Goal: Information Seeking & Learning: Learn about a topic

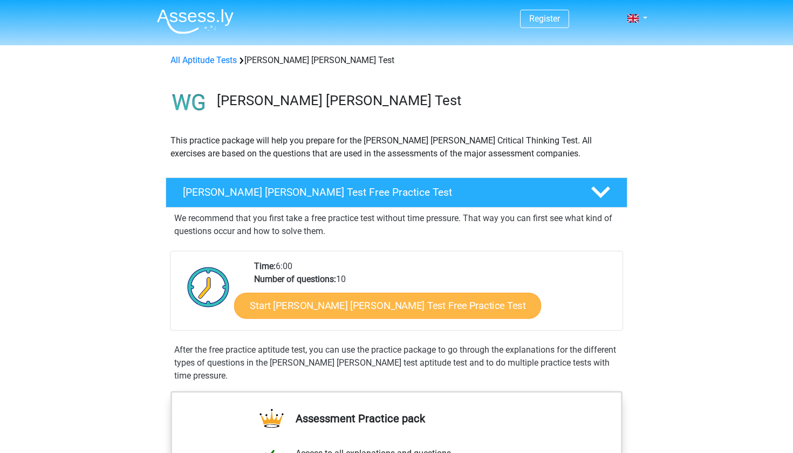
click at [274, 304] on link "Start [PERSON_NAME] [PERSON_NAME] Test Free Practice Test" at bounding box center [387, 306] width 307 height 26
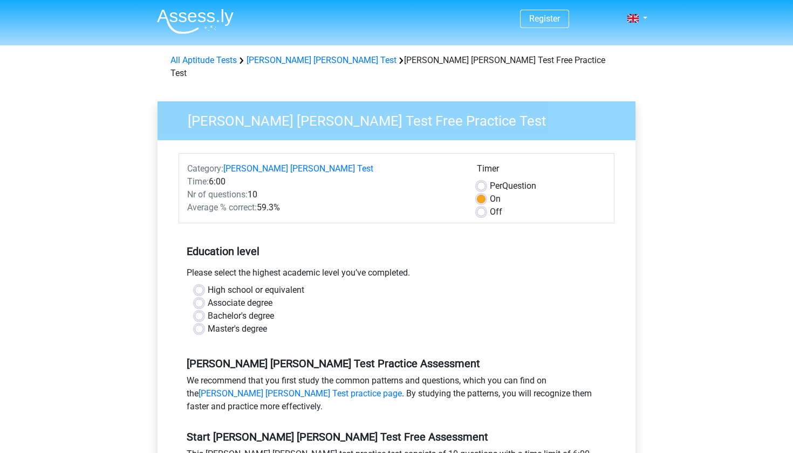
click at [208, 284] on label "High school or equivalent" at bounding box center [256, 290] width 97 height 13
click at [197, 284] on input "High school or equivalent" at bounding box center [199, 289] width 9 height 11
radio input "true"
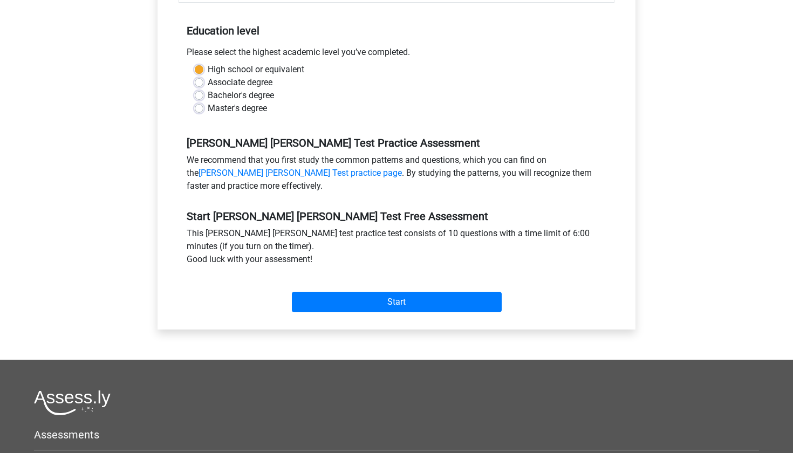
scroll to position [223, 0]
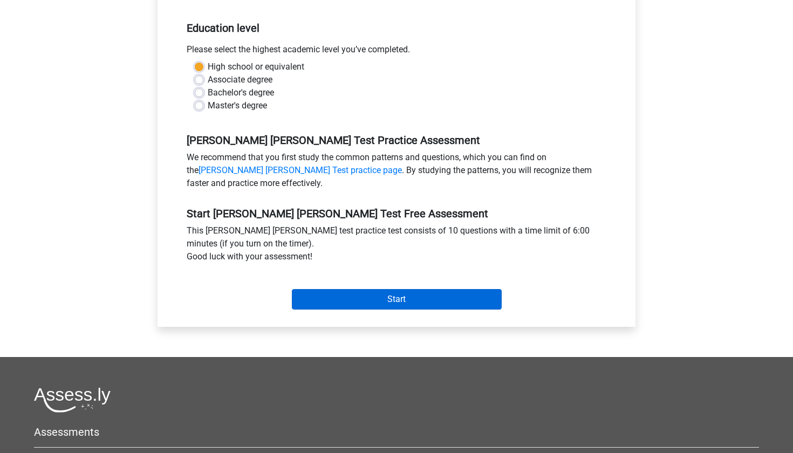
click at [340, 289] on input "Start" at bounding box center [397, 299] width 210 height 20
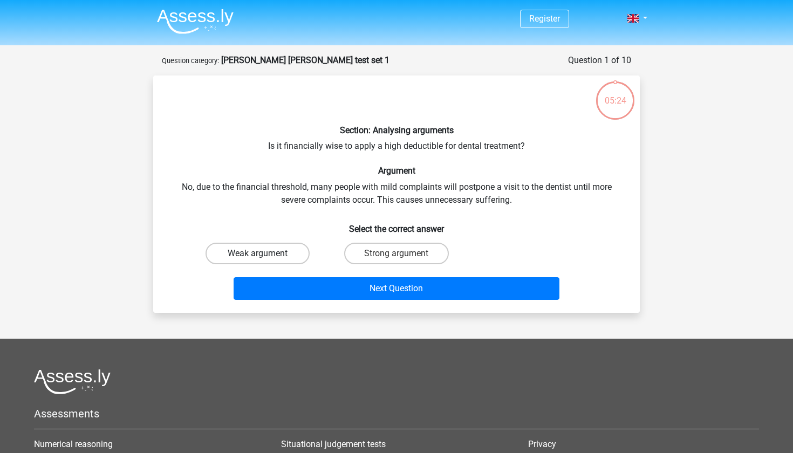
click at [292, 253] on label "Weak argument" at bounding box center [257, 254] width 104 height 22
click at [265, 253] on input "Weak argument" at bounding box center [261, 256] width 7 height 7
radio input "true"
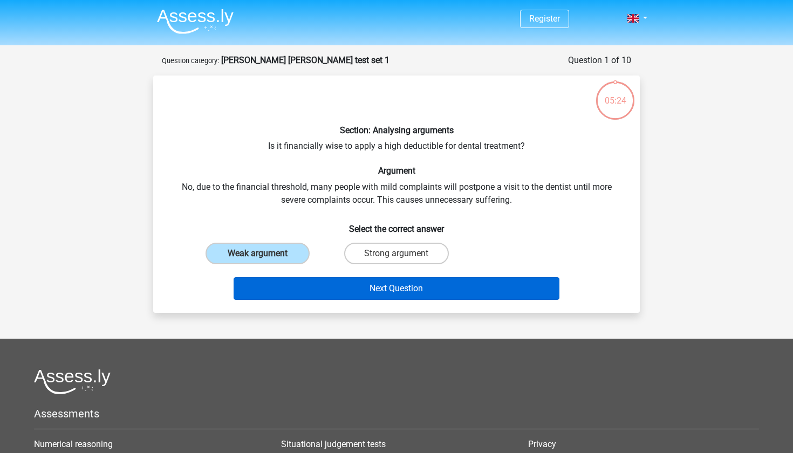
click at [348, 289] on button "Next Question" at bounding box center [396, 288] width 326 height 23
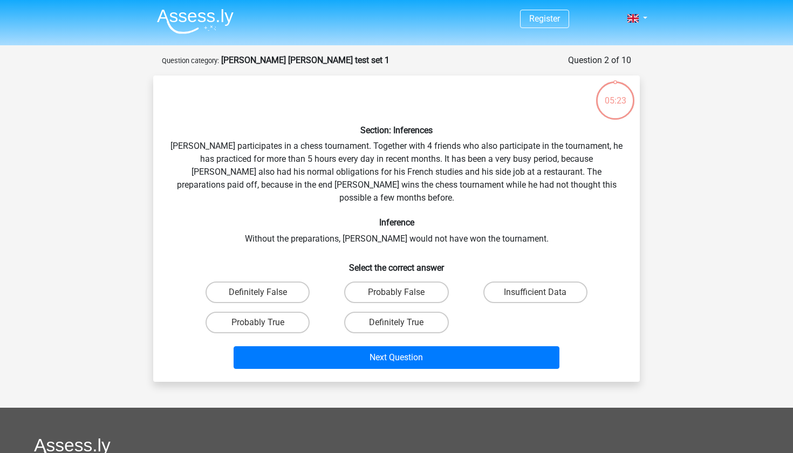
scroll to position [54, 0]
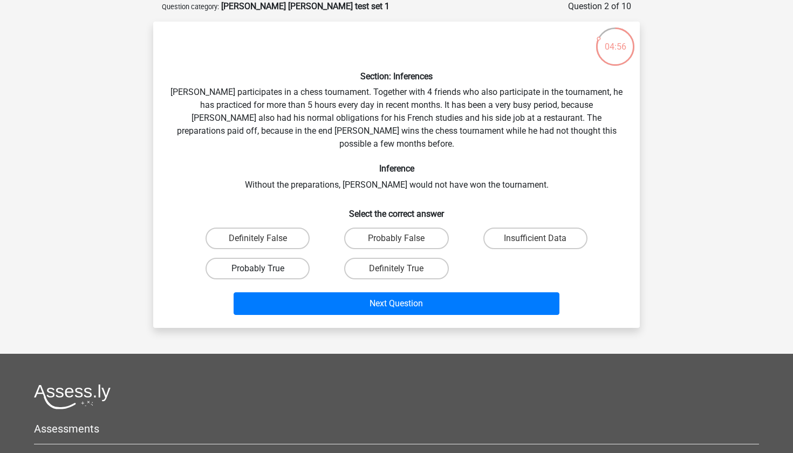
click at [280, 258] on label "Probably True" at bounding box center [257, 269] width 104 height 22
click at [265, 268] on input "Probably True" at bounding box center [261, 271] width 7 height 7
radio input "true"
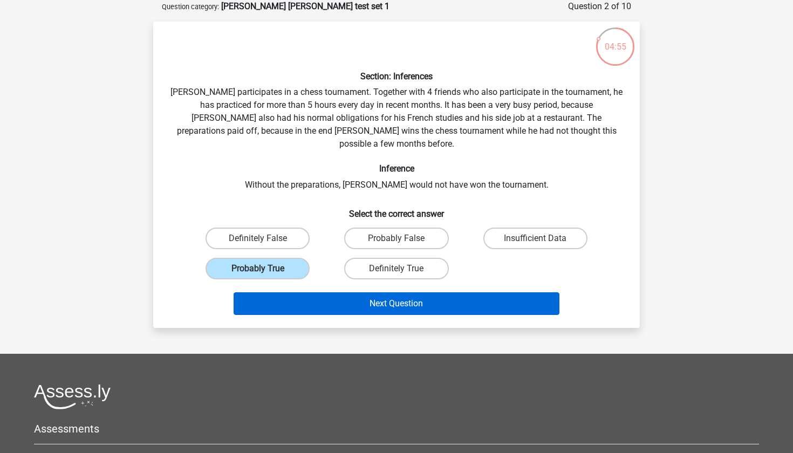
click at [340, 292] on button "Next Question" at bounding box center [396, 303] width 326 height 23
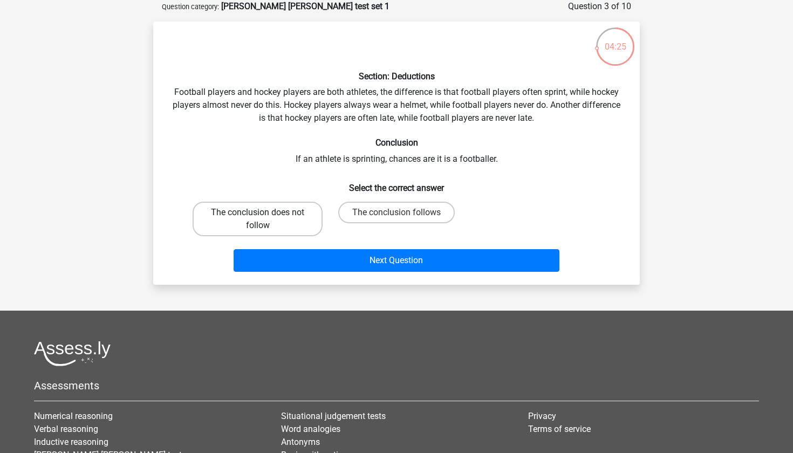
click at [284, 231] on label "The conclusion does not follow" at bounding box center [257, 219] width 130 height 35
click at [265, 219] on input "The conclusion does not follow" at bounding box center [261, 215] width 7 height 7
radio input "true"
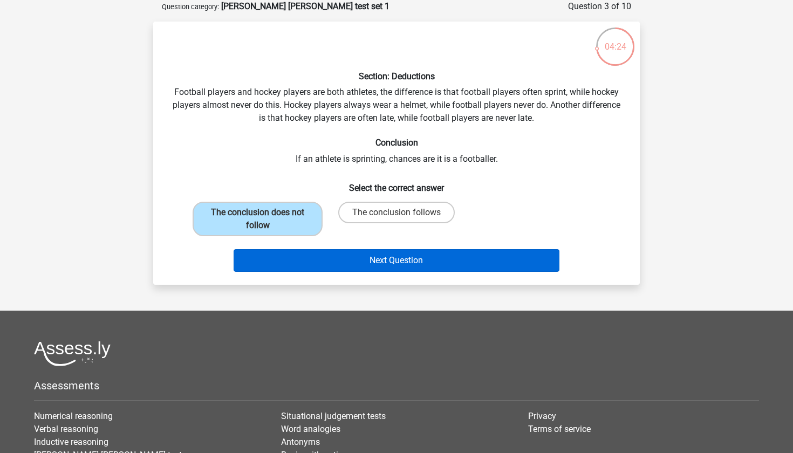
click at [343, 266] on button "Next Question" at bounding box center [396, 260] width 326 height 23
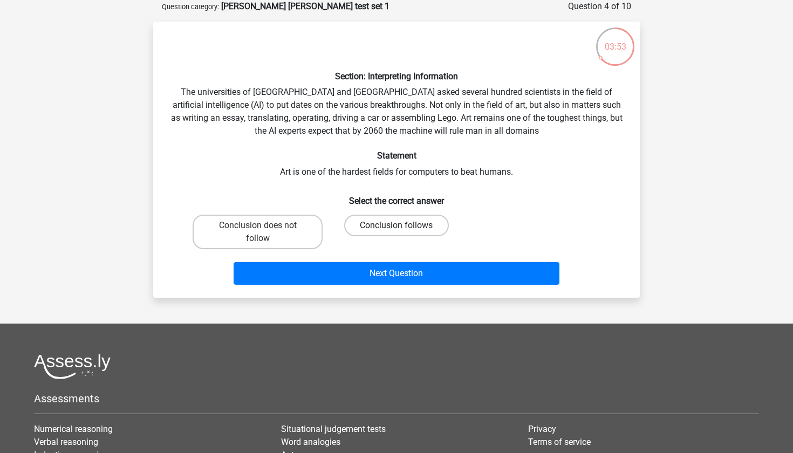
click at [369, 225] on label "Conclusion follows" at bounding box center [396, 226] width 104 height 22
click at [396, 225] on input "Conclusion follows" at bounding box center [399, 228] width 7 height 7
radio input "true"
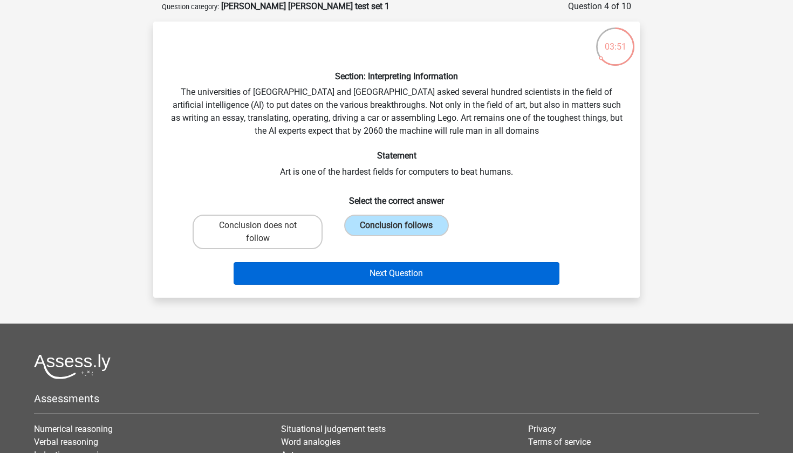
click at [377, 269] on button "Next Question" at bounding box center [396, 273] width 326 height 23
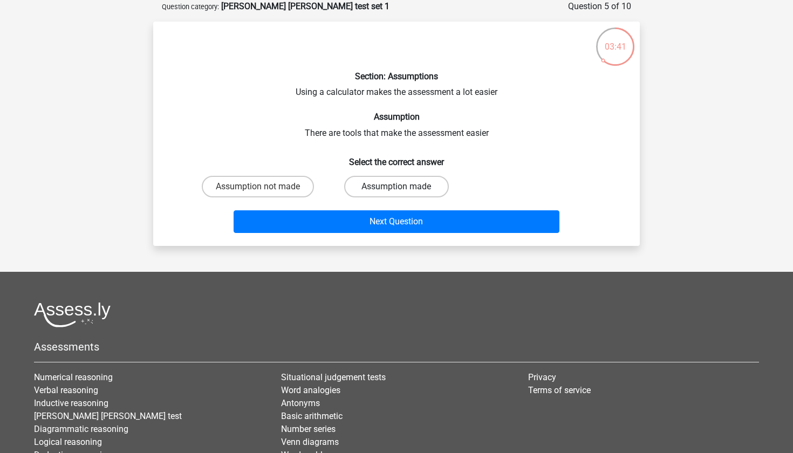
click at [364, 185] on label "Assumption made" at bounding box center [396, 187] width 104 height 22
click at [396, 187] on input "Assumption made" at bounding box center [399, 190] width 7 height 7
radio input "true"
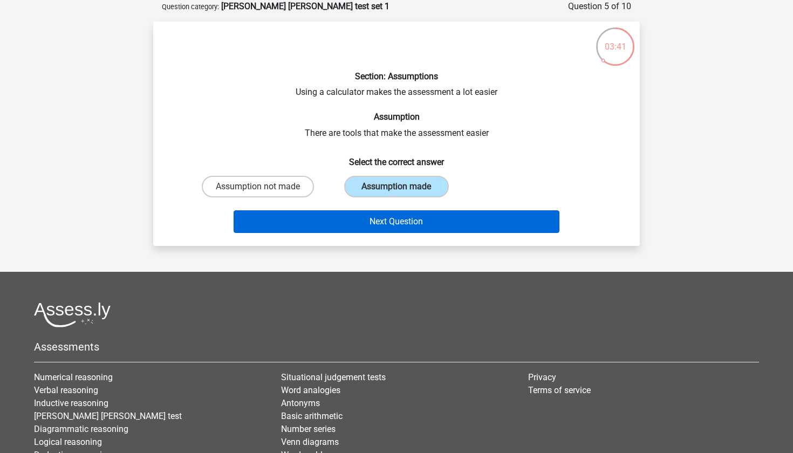
click at [373, 218] on button "Next Question" at bounding box center [396, 221] width 326 height 23
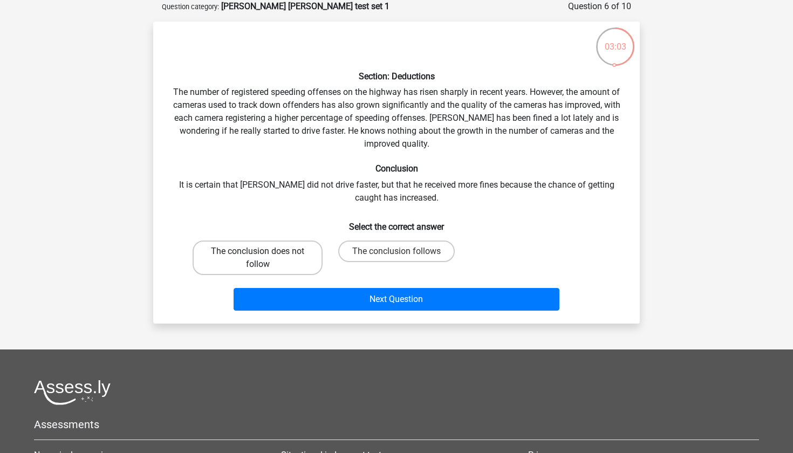
click at [303, 254] on label "The conclusion does not follow" at bounding box center [257, 257] width 130 height 35
click at [265, 254] on input "The conclusion does not follow" at bounding box center [261, 254] width 7 height 7
radio input "true"
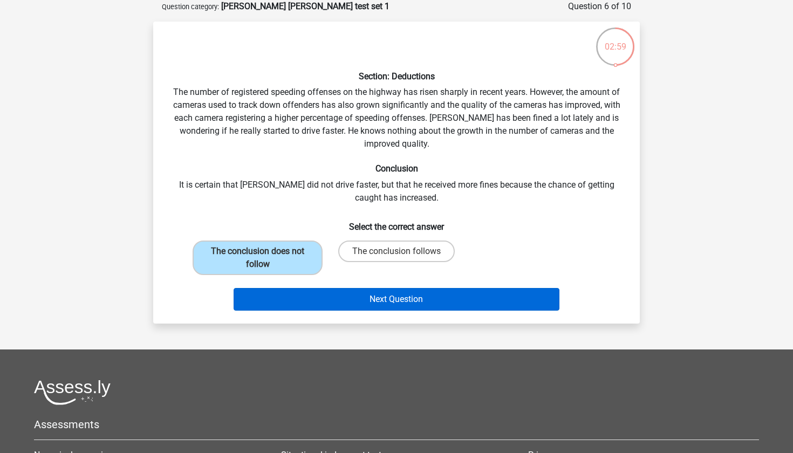
click at [332, 298] on button "Next Question" at bounding box center [396, 299] width 326 height 23
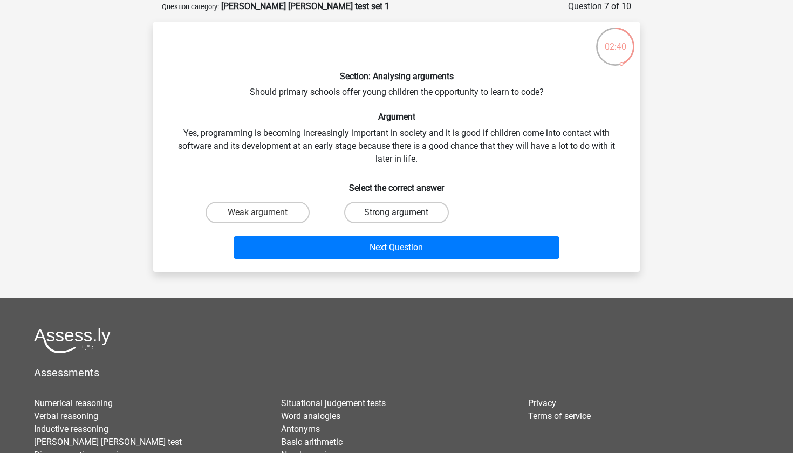
click at [356, 209] on label "Strong argument" at bounding box center [396, 213] width 104 height 22
click at [396, 212] on input "Strong argument" at bounding box center [399, 215] width 7 height 7
radio input "true"
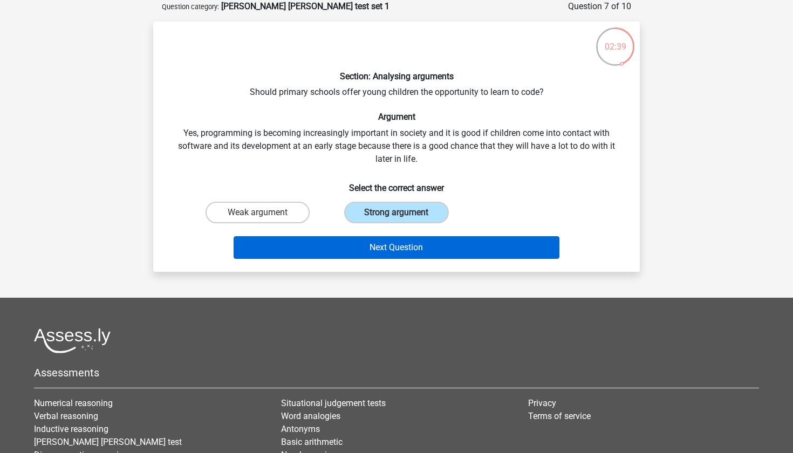
click at [372, 242] on button "Next Question" at bounding box center [396, 247] width 326 height 23
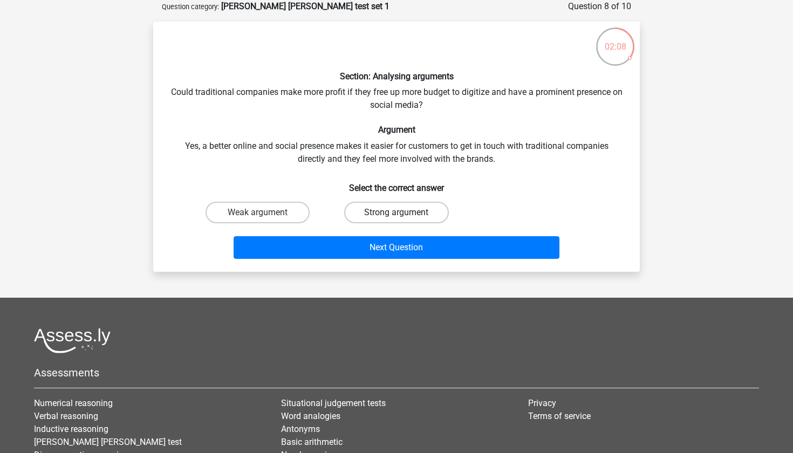
click at [360, 214] on label "Strong argument" at bounding box center [396, 213] width 104 height 22
click at [396, 214] on input "Strong argument" at bounding box center [399, 215] width 7 height 7
radio input "true"
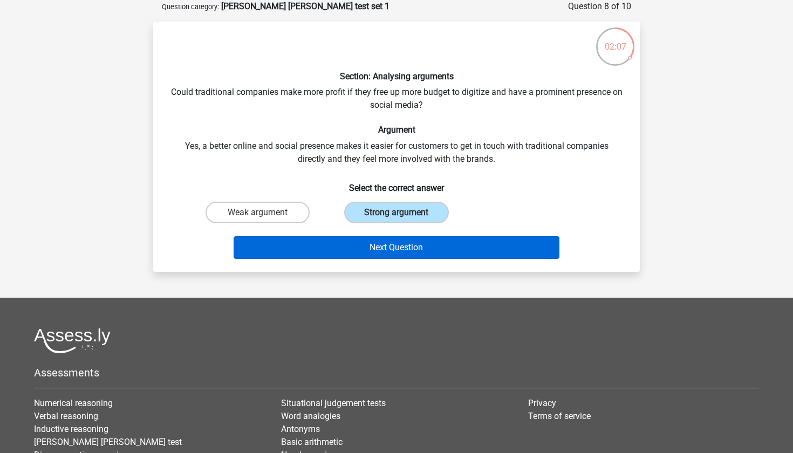
click at [360, 242] on button "Next Question" at bounding box center [396, 247] width 326 height 23
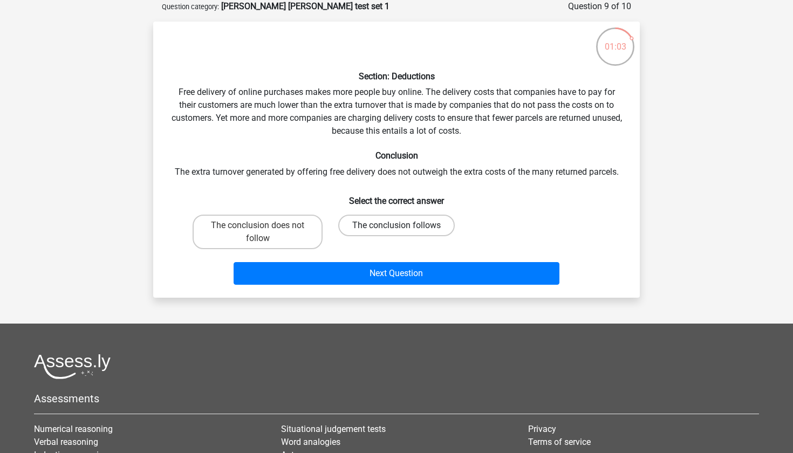
click at [366, 230] on label "The conclusion follows" at bounding box center [396, 226] width 116 height 22
click at [396, 230] on input "The conclusion follows" at bounding box center [399, 228] width 7 height 7
radio input "true"
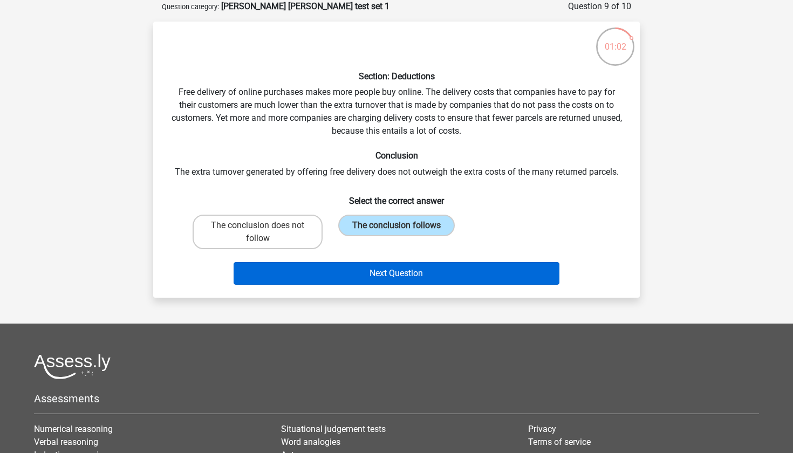
click at [367, 273] on button "Next Question" at bounding box center [396, 273] width 326 height 23
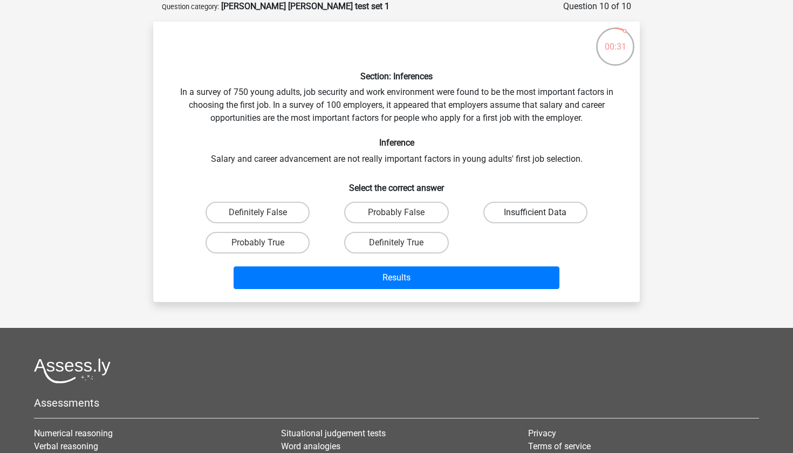
click at [497, 208] on label "Insufficient Data" at bounding box center [535, 213] width 104 height 22
click at [535, 212] on input "Insufficient Data" at bounding box center [538, 215] width 7 height 7
radio input "true"
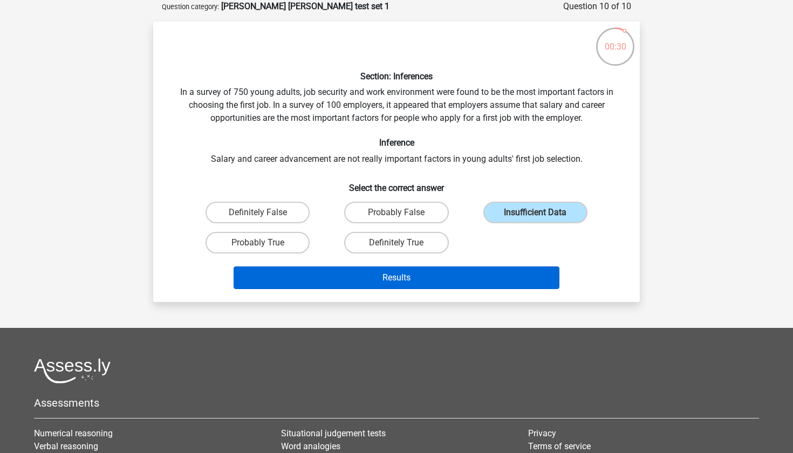
click at [402, 277] on button "Results" at bounding box center [396, 277] width 326 height 23
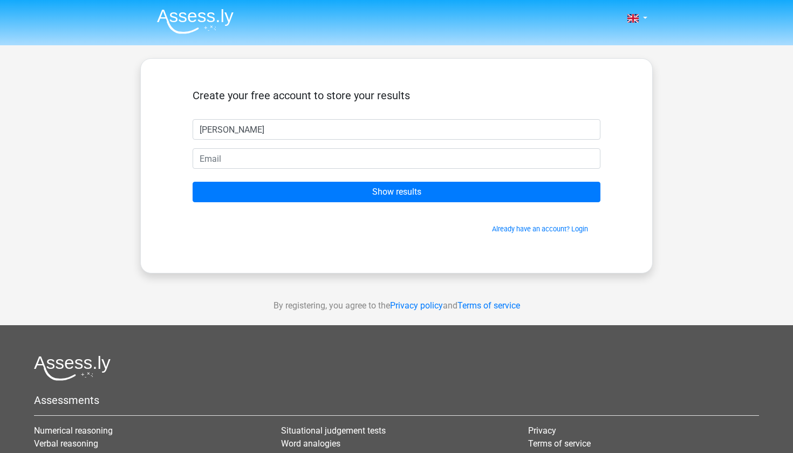
type input "Kyler"
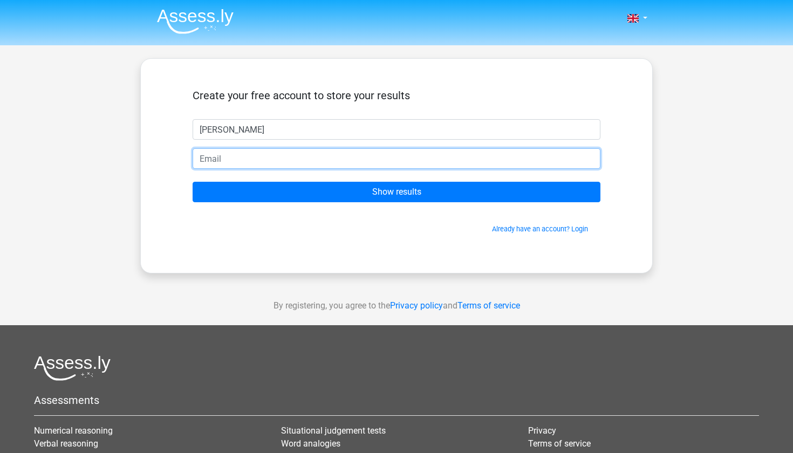
type input "kylertko@yahoo.com"
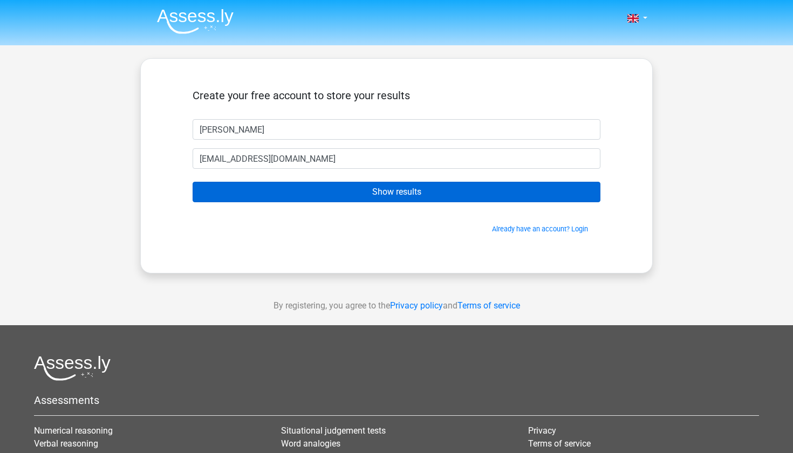
click at [297, 195] on input "Show results" at bounding box center [396, 192] width 408 height 20
